Goal: Register for event/course

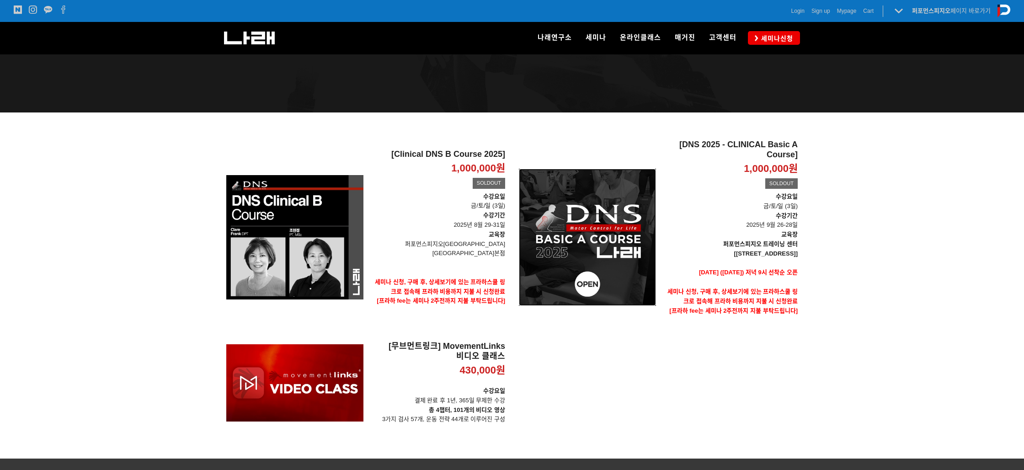
click at [616, 241] on div "[DNS 2025 - CLINICAL Basic A Course] 1,000,000원 TIME SALE SOLDOUT" at bounding box center [587, 237] width 137 height 195
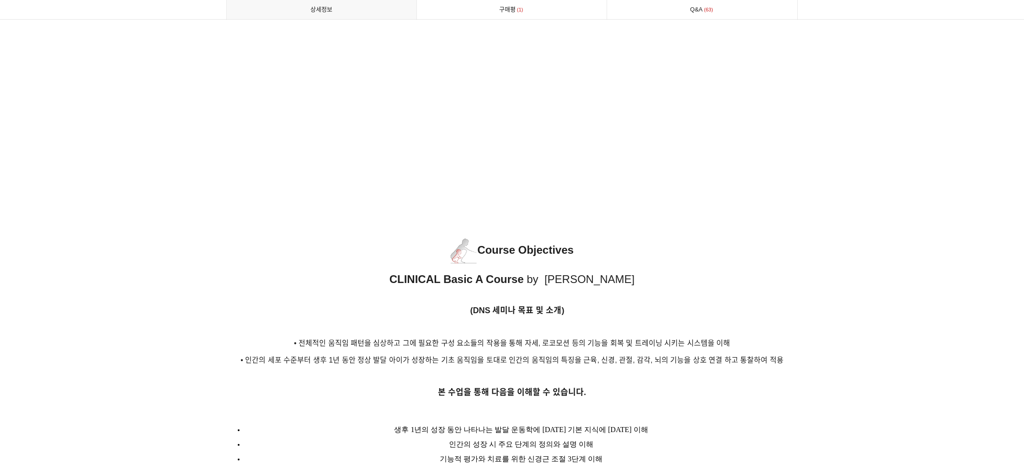
scroll to position [891, 0]
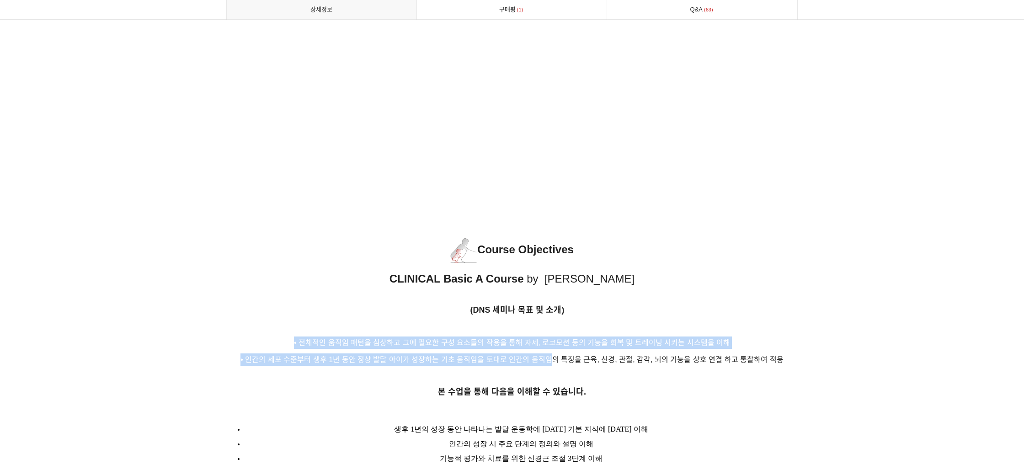
drag, startPoint x: 357, startPoint y: 323, endPoint x: 652, endPoint y: 369, distance: 298.0
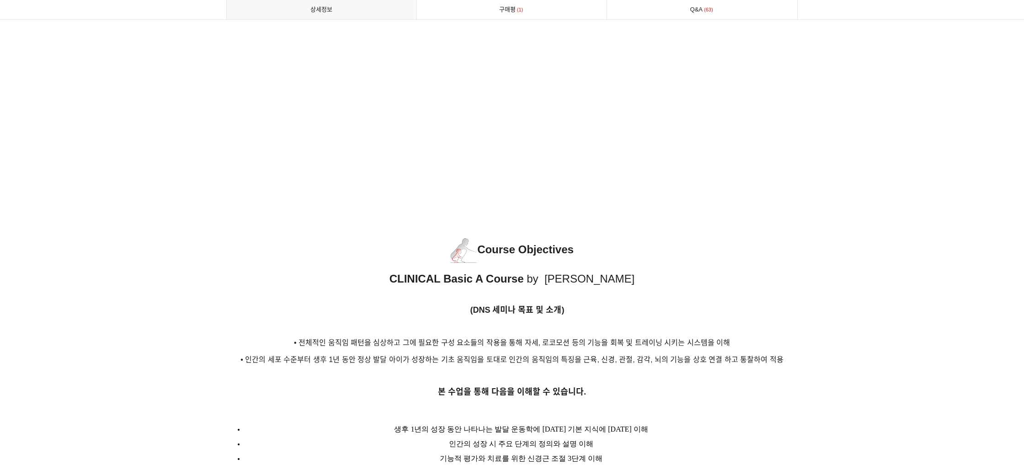
click at [659, 385] on p "본 수업을 통해 다음을 이해할 수 있습니다." at bounding box center [512, 392] width 572 height 14
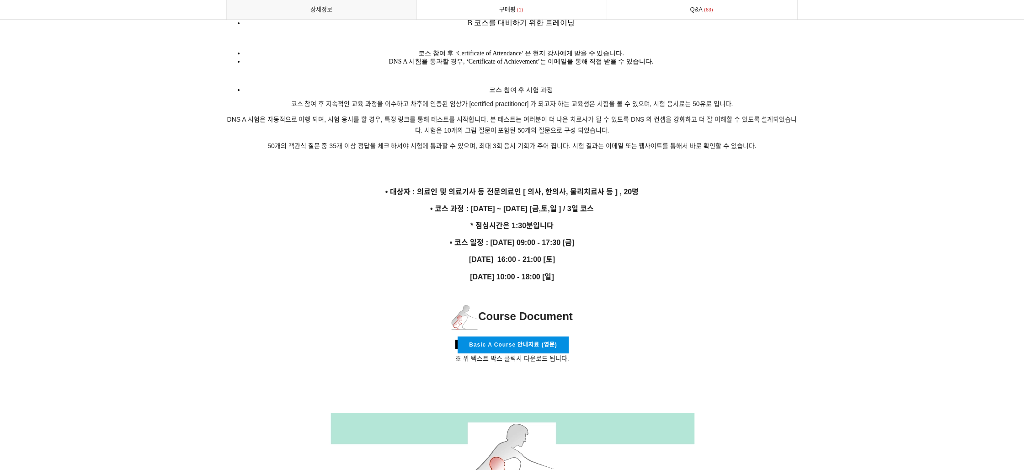
scroll to position [1515, 0]
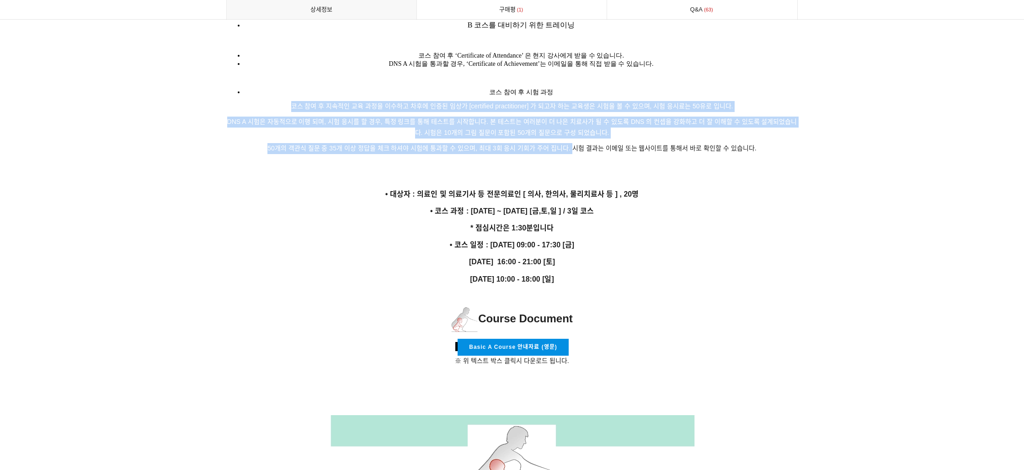
drag, startPoint x: 287, startPoint y: 83, endPoint x: 588, endPoint y: 137, distance: 305.7
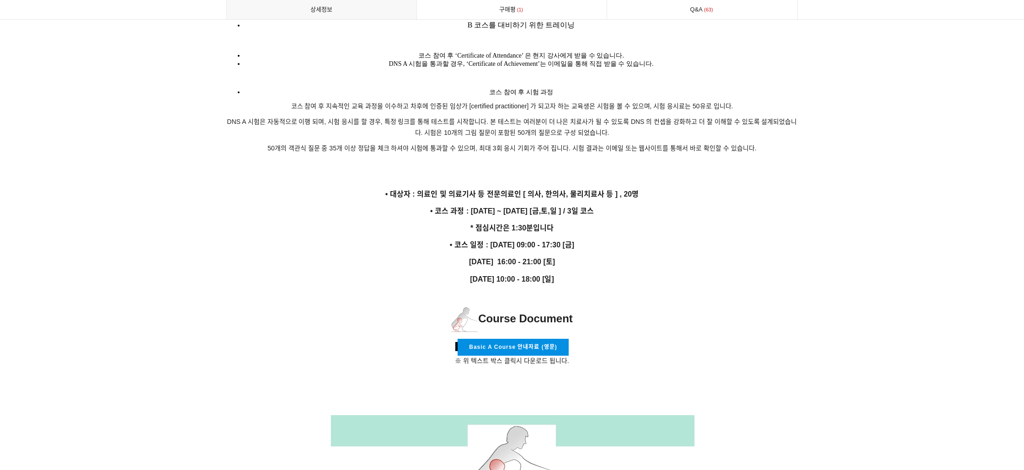
click at [526, 173] on p at bounding box center [512, 178] width 572 height 10
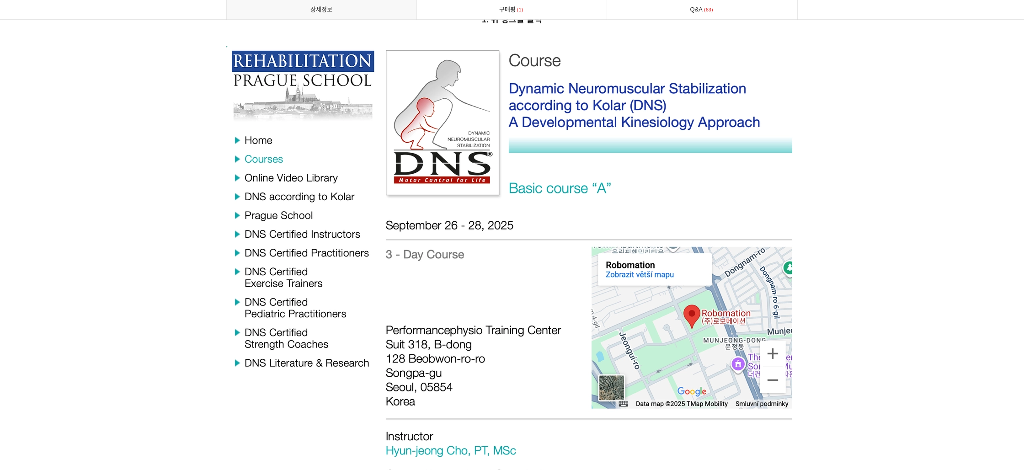
scroll to position [3072, 0]
